Goal: Task Accomplishment & Management: Use online tool/utility

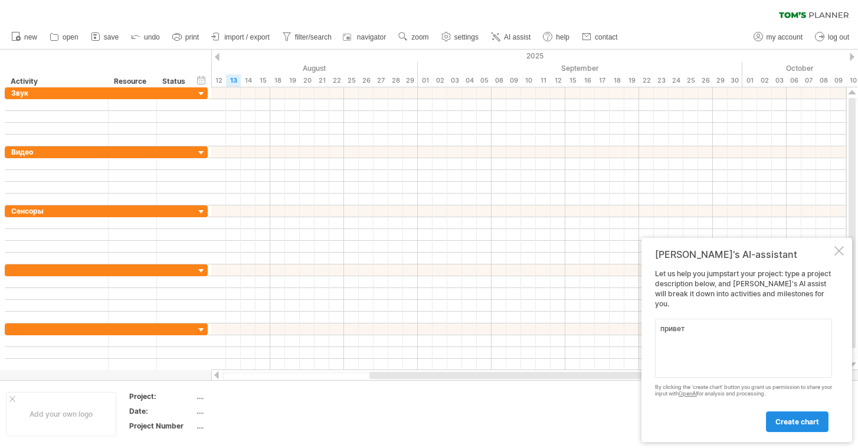
type textarea "привет"
click at [808, 426] on link "create chart" at bounding box center [797, 421] width 63 height 21
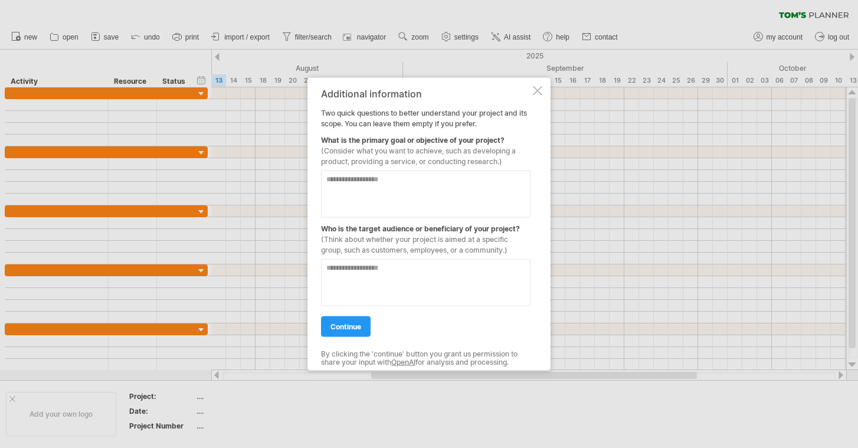
click at [537, 89] on div at bounding box center [537, 90] width 9 height 9
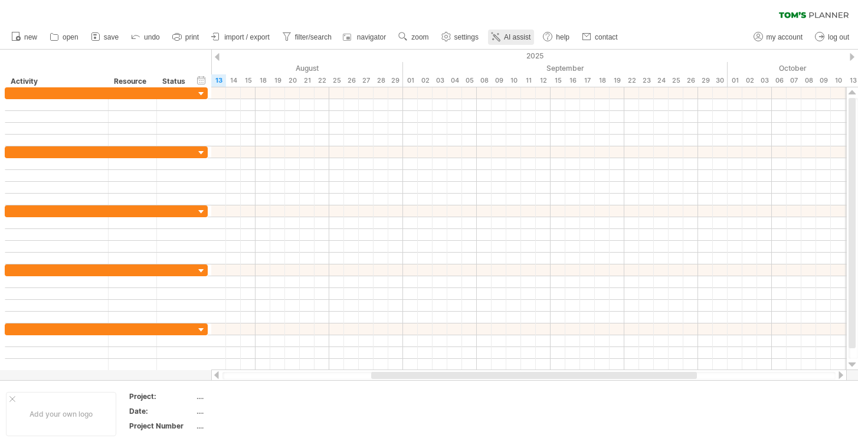
click at [506, 31] on link "AI assist" at bounding box center [511, 36] width 46 height 15
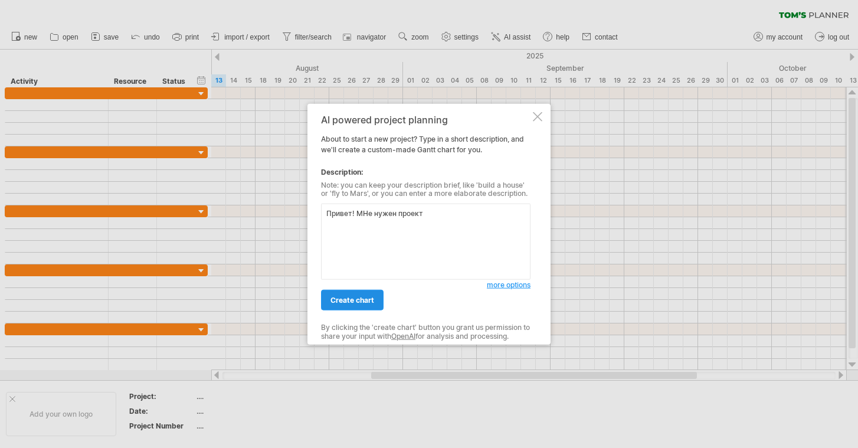
type textarea "Привет! МНе нужен проект"
click at [354, 296] on span "create chart" at bounding box center [352, 300] width 44 height 9
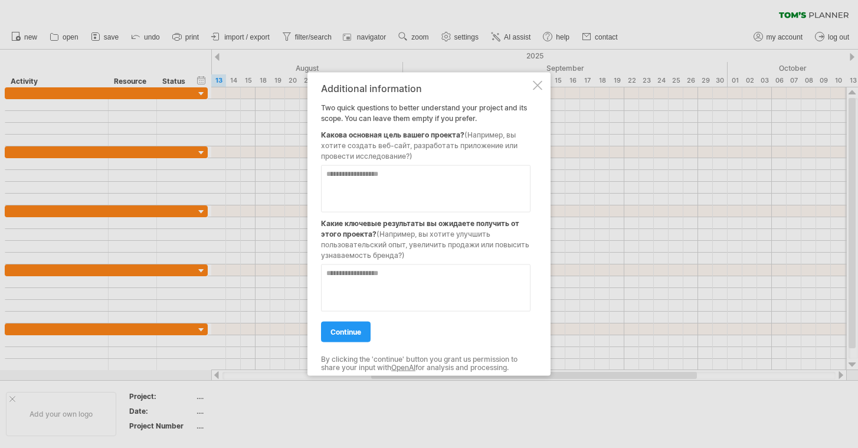
click at [380, 189] on textarea at bounding box center [425, 188] width 209 height 47
type textarea "**********"
click at [384, 292] on textarea at bounding box center [425, 287] width 209 height 47
type textarea "**********"
click at [361, 324] on link "continue" at bounding box center [346, 331] width 50 height 21
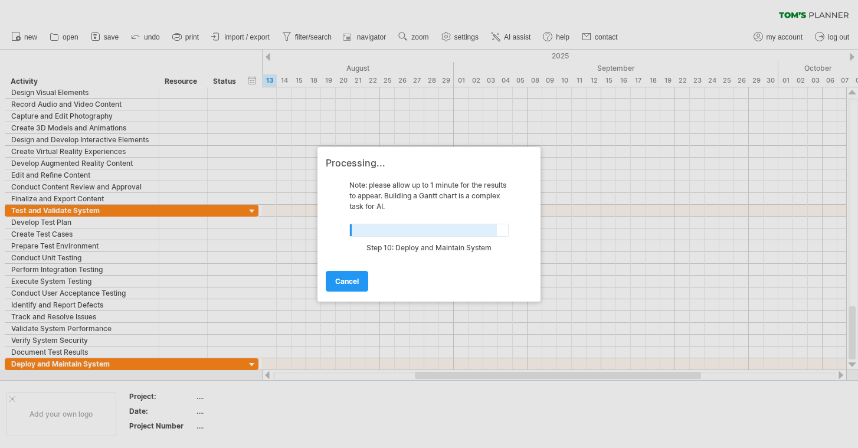
click at [64, 37] on div at bounding box center [429, 224] width 858 height 448
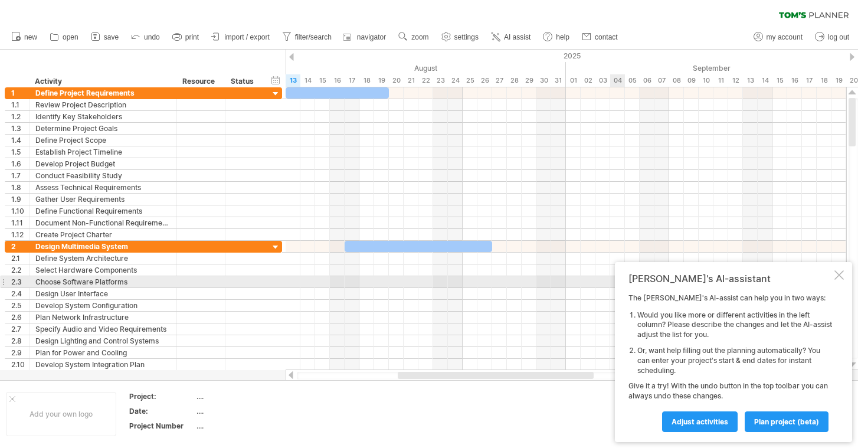
click at [837, 280] on div at bounding box center [838, 274] width 9 height 9
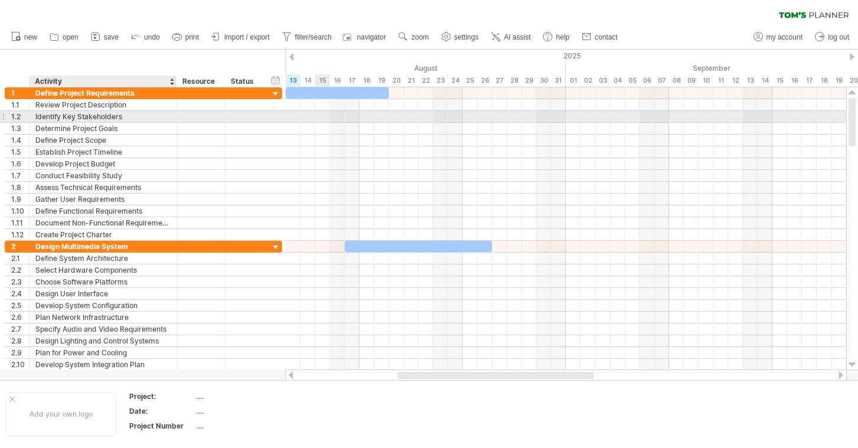
click at [122, 117] on div "Identify Key Stakeholders" at bounding box center [102, 116] width 135 height 11
click at [122, 117] on input "**********" at bounding box center [102, 116] width 135 height 11
click at [195, 118] on div at bounding box center [201, 116] width 36 height 11
click at [257, 118] on div at bounding box center [244, 116] width 26 height 11
click at [257, 118] on input "text" at bounding box center [244, 116] width 26 height 11
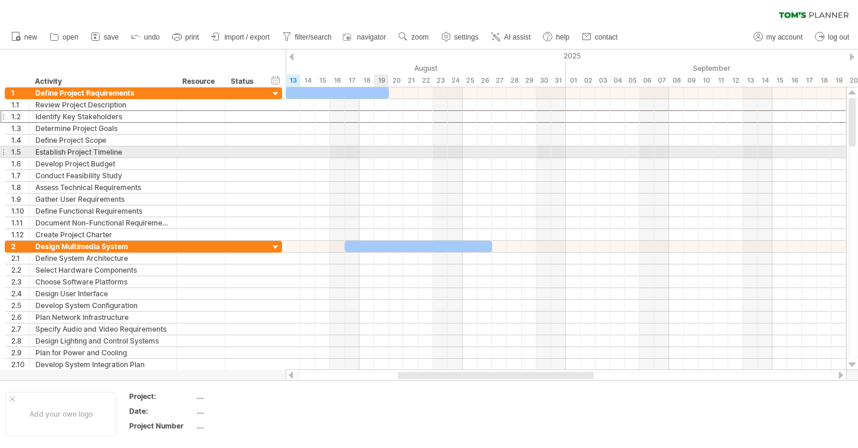
click at [380, 150] on div at bounding box center [566, 152] width 560 height 12
click at [71, 155] on div "Establish Project Timeline" at bounding box center [102, 151] width 135 height 11
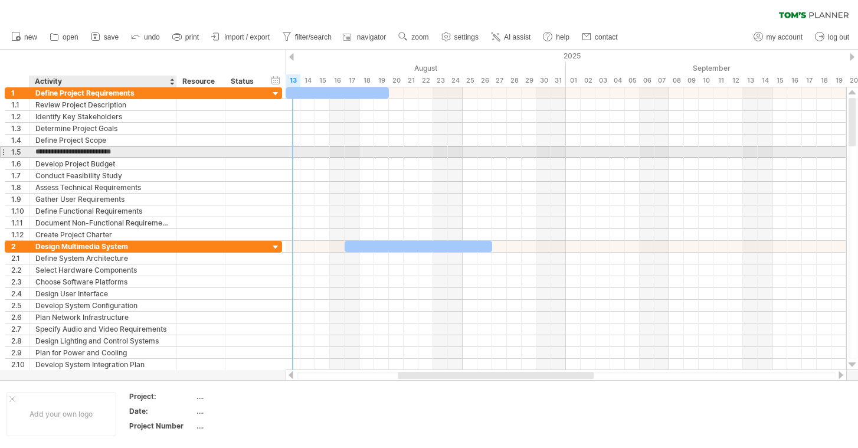
click at [71, 155] on input "**********" at bounding box center [102, 151] width 135 height 11
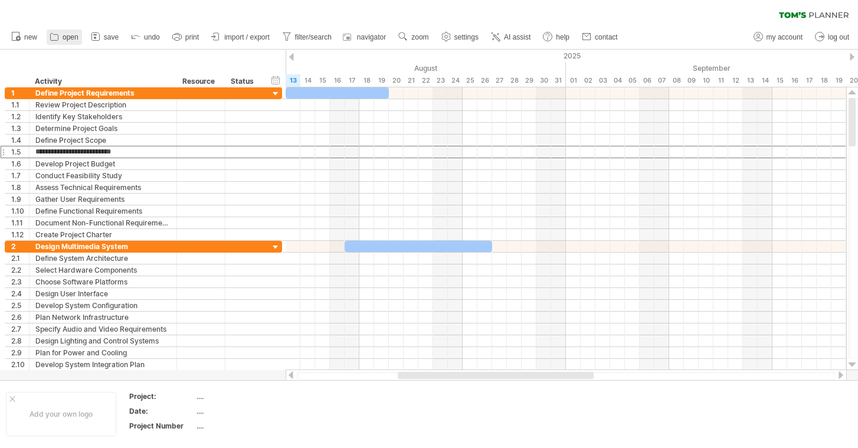
click at [61, 37] on link "open" at bounding box center [64, 36] width 35 height 15
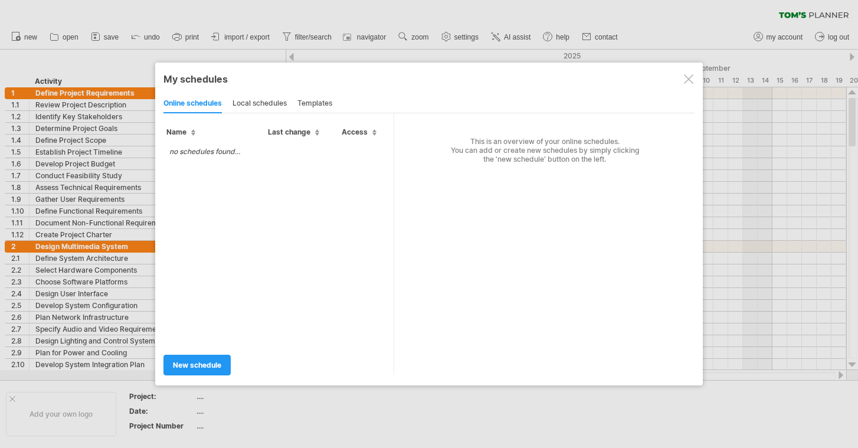
click at [243, 106] on div "local schedules" at bounding box center [259, 103] width 54 height 19
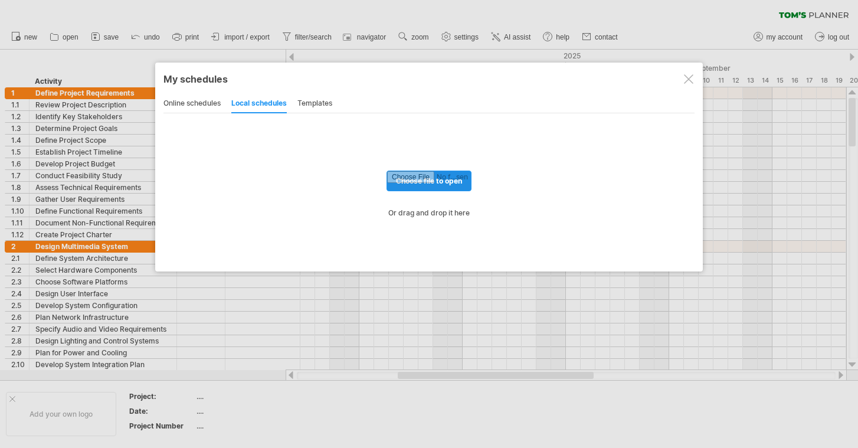
click at [455, 179] on input "file" at bounding box center [429, 180] width 84 height 19
type input "**********"
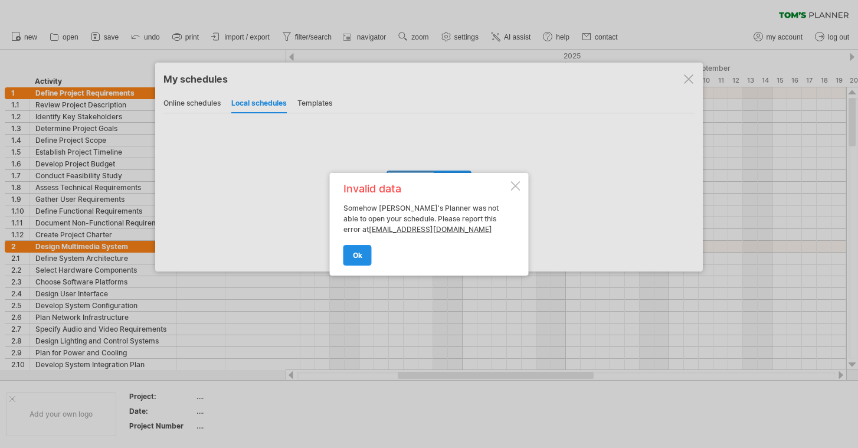
click at [359, 258] on span "ok" at bounding box center [357, 255] width 9 height 9
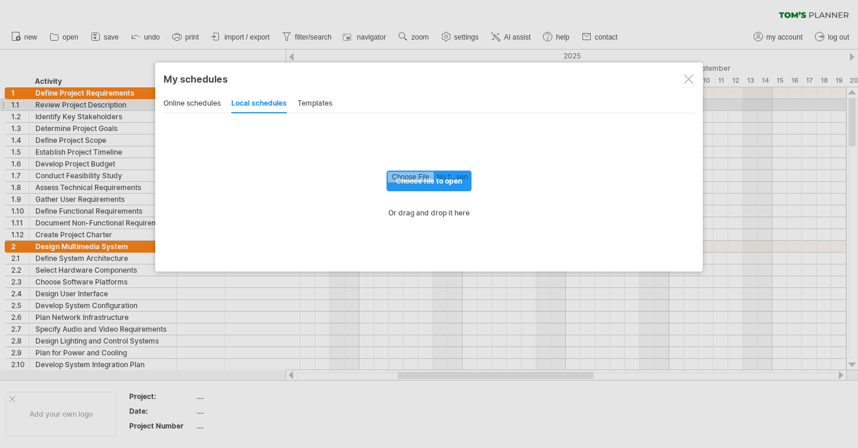
click at [314, 103] on div "templates" at bounding box center [314, 103] width 35 height 19
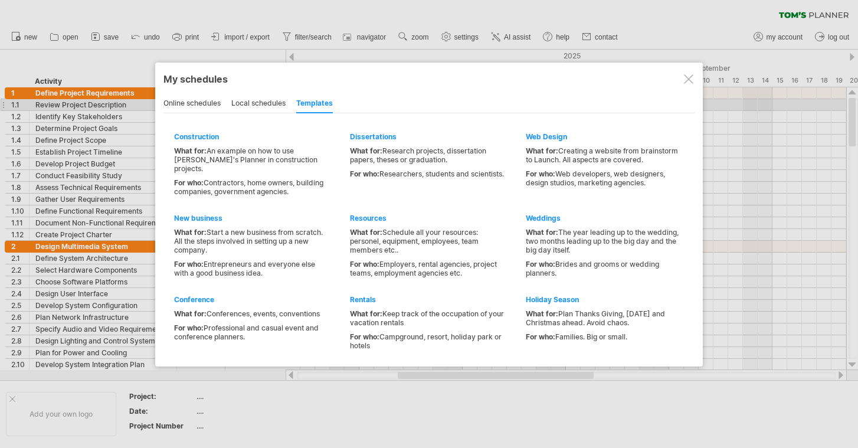
click at [251, 101] on div "local schedules" at bounding box center [258, 103] width 54 height 19
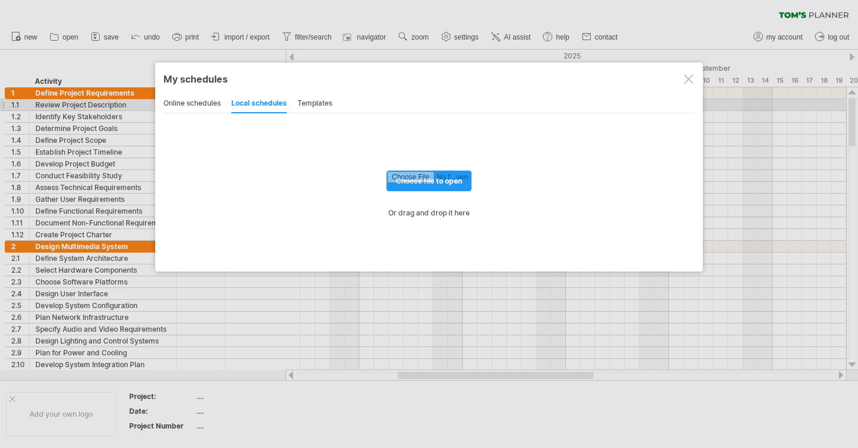
click at [308, 107] on div "templates" at bounding box center [314, 103] width 35 height 19
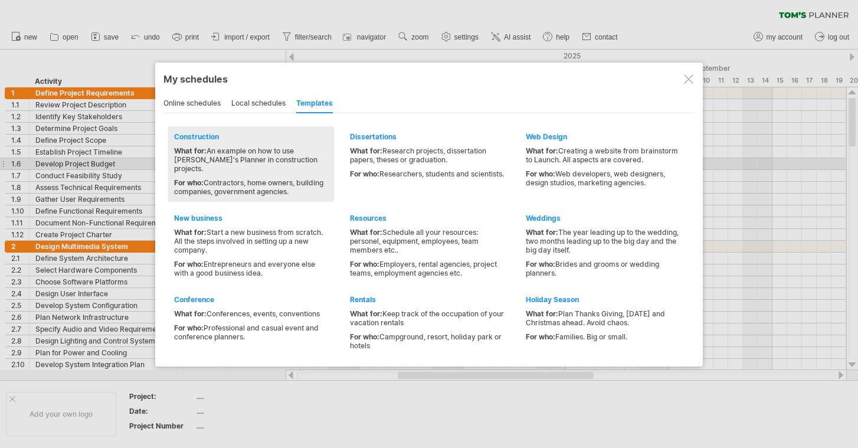
click at [209, 159] on div "What for: An example on how to use [PERSON_NAME]'s Planner in construction proj…" at bounding box center [251, 159] width 154 height 27
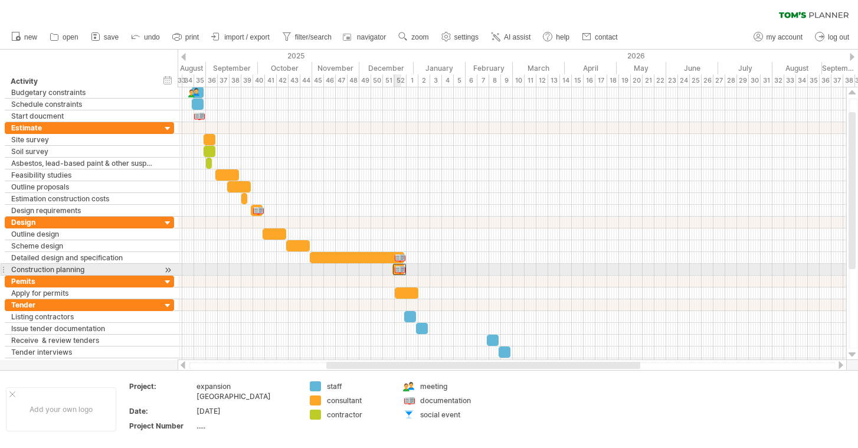
click at [399, 268] on div at bounding box center [399, 269] width 13 height 11
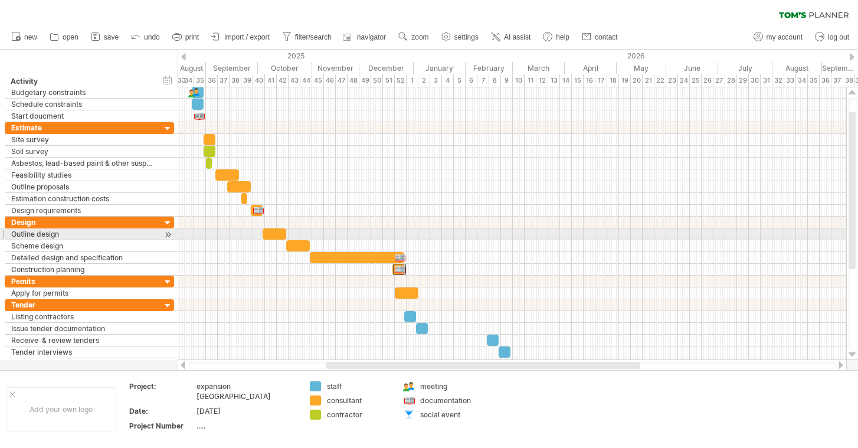
click at [510, 233] on div at bounding box center [512, 234] width 668 height 12
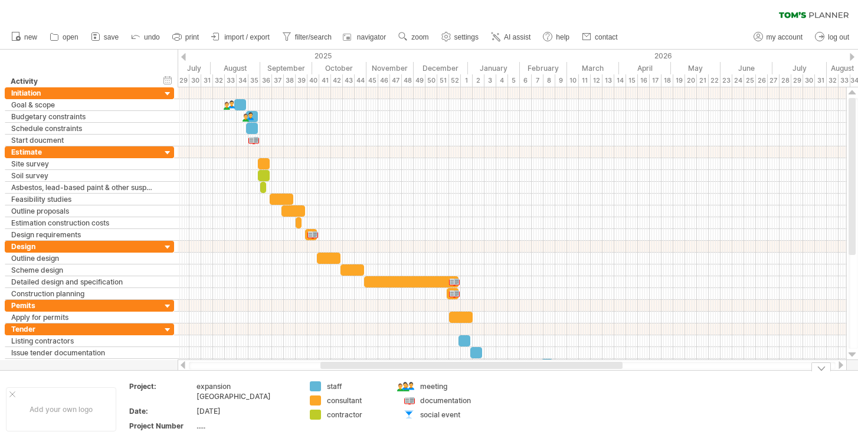
click at [409, 388] on div at bounding box center [409, 386] width 12 height 11
click at [412, 400] on div at bounding box center [409, 400] width 12 height 11
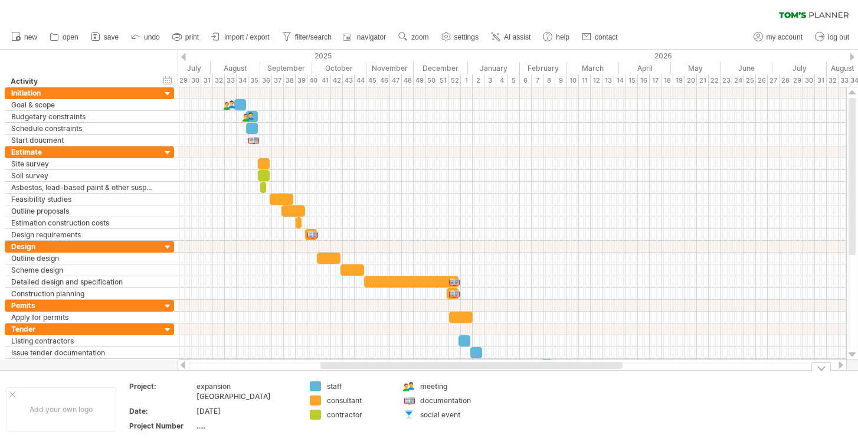
click at [412, 415] on div at bounding box center [409, 414] width 12 height 11
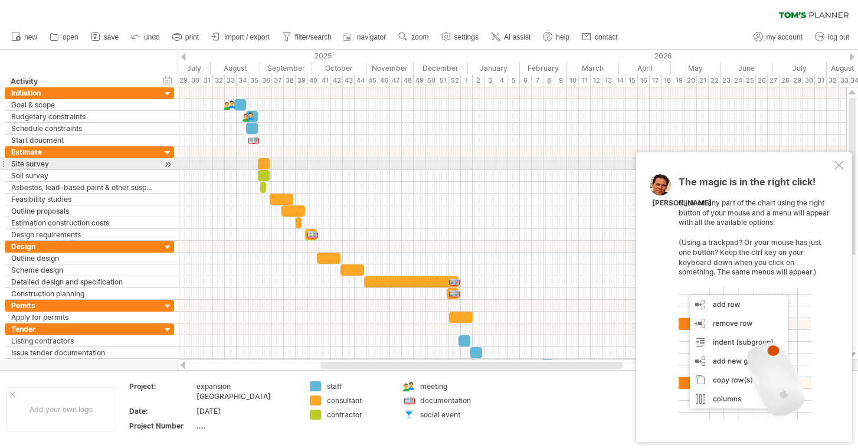
click at [837, 169] on div at bounding box center [838, 164] width 9 height 9
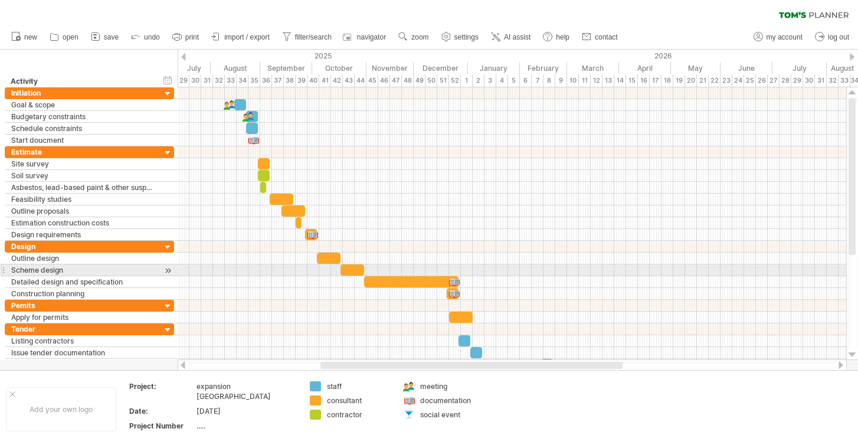
click at [472, 268] on div at bounding box center [512, 270] width 668 height 12
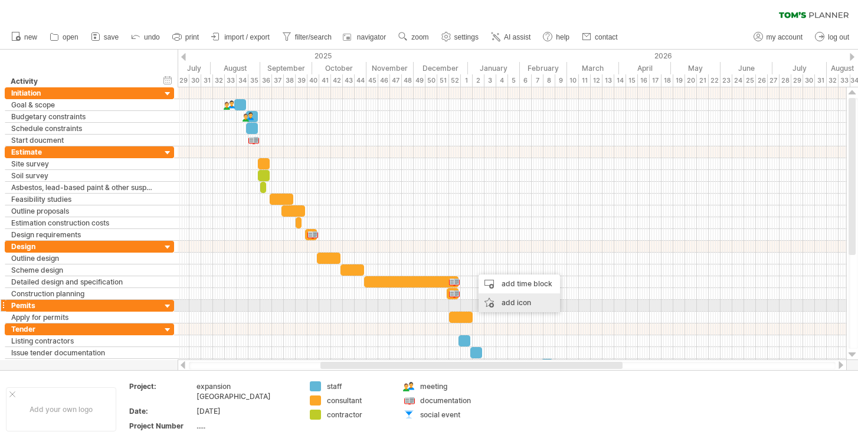
click at [506, 303] on div "add icon" at bounding box center [518, 302] width 81 height 19
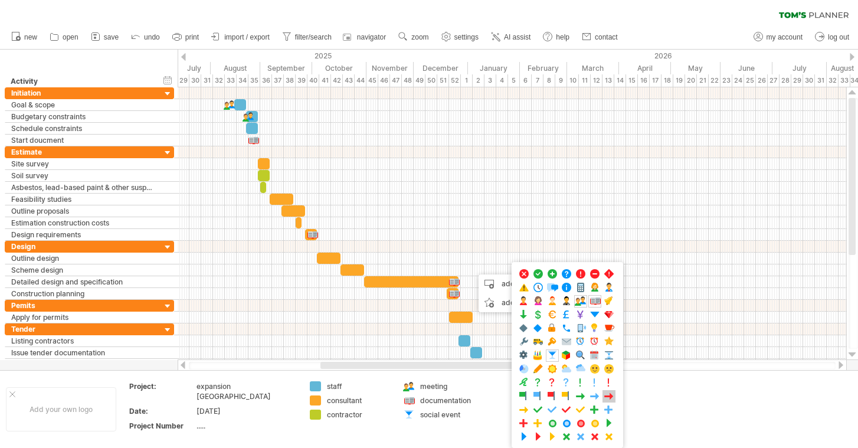
click at [610, 392] on span at bounding box center [609, 396] width 12 height 11
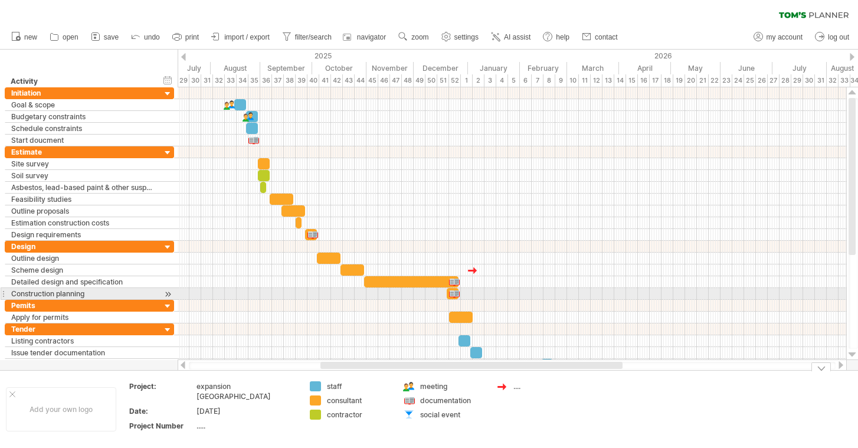
click at [686, 292] on div at bounding box center [512, 294] width 668 height 12
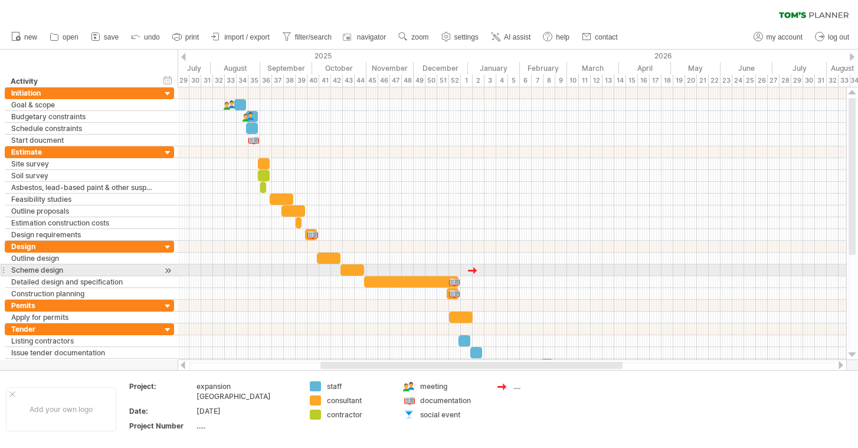
click at [470, 267] on div at bounding box center [473, 269] width 12 height 11
